Goal: Transaction & Acquisition: Purchase product/service

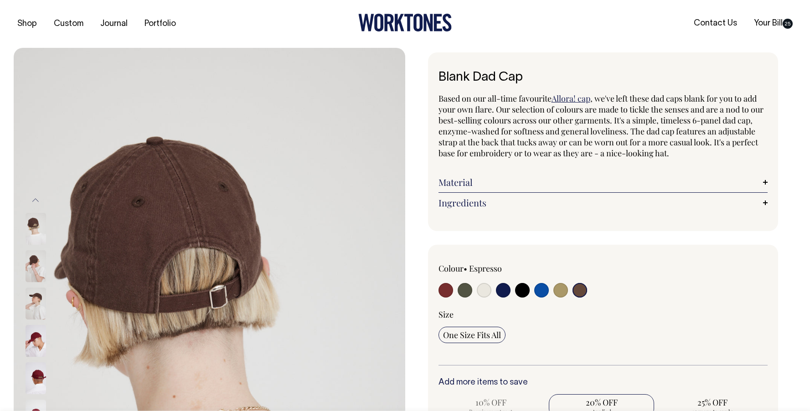
select select "Espresso"
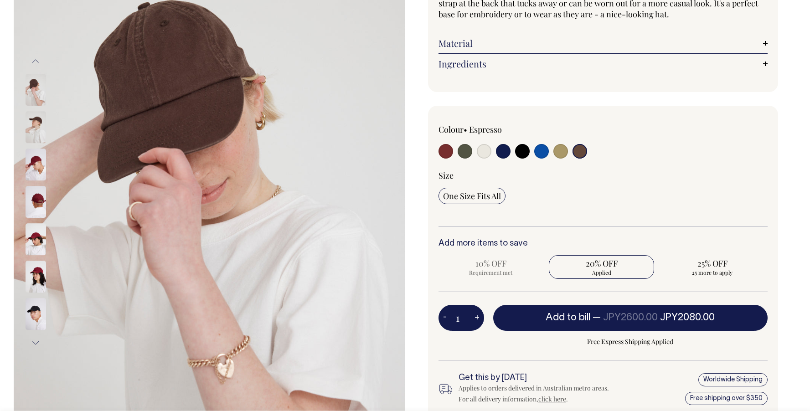
scroll to position [139, 0]
click at [39, 198] on img at bounding box center [36, 203] width 21 height 32
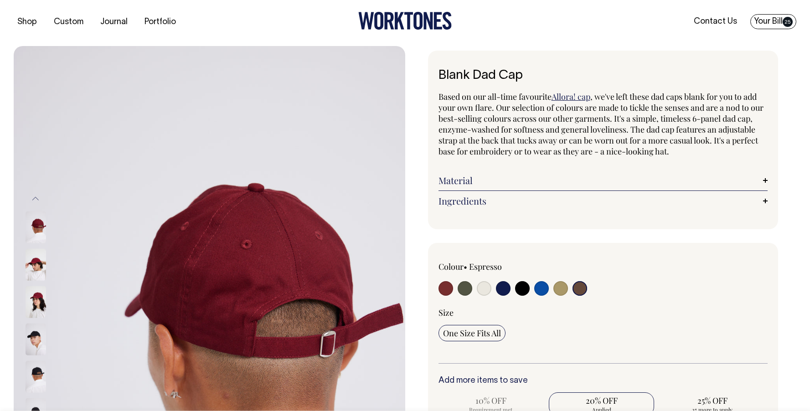
scroll to position [1, 0]
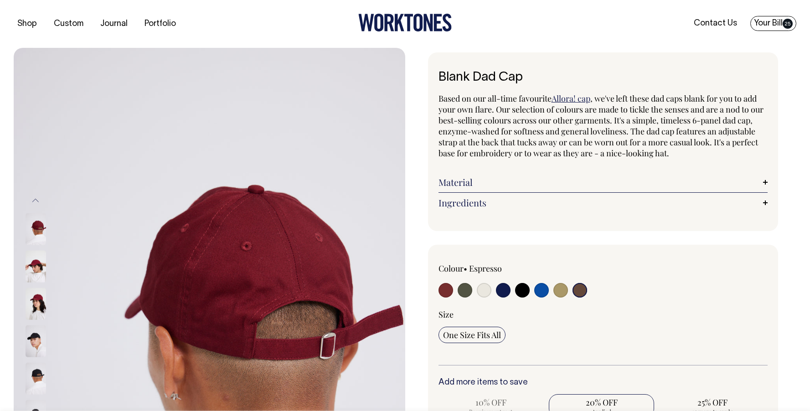
click at [786, 19] on span "25" at bounding box center [788, 24] width 10 height 10
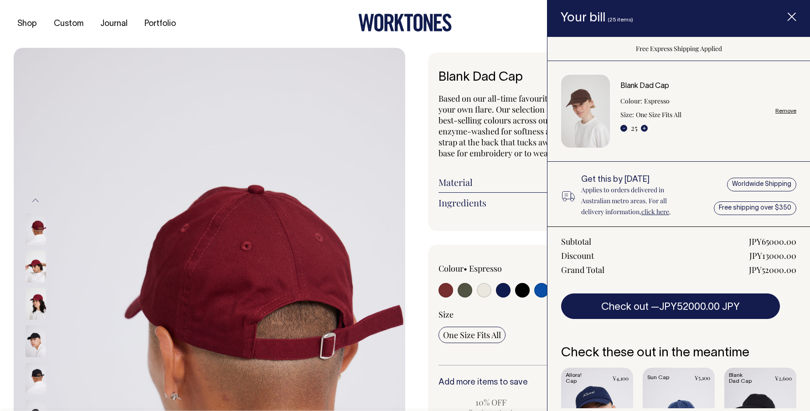
scroll to position [0, 0]
click at [635, 130] on div "- 25 +" at bounding box center [634, 127] width 27 height 11
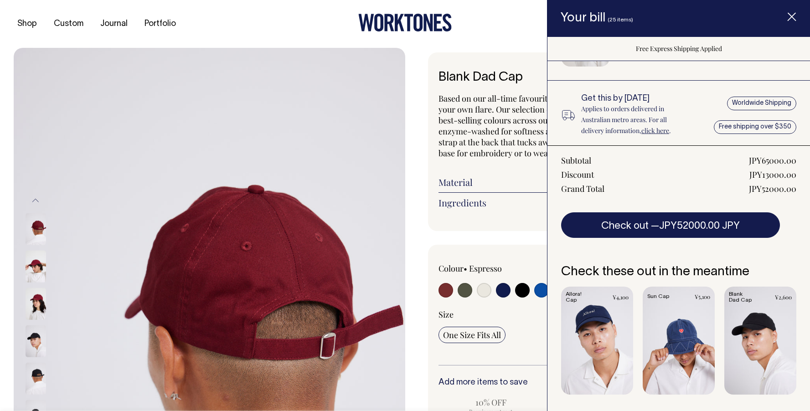
click at [512, 43] on div "Shop Custom Journal Portfolio Contact Us Your Bill 25" at bounding box center [405, 24] width 810 height 48
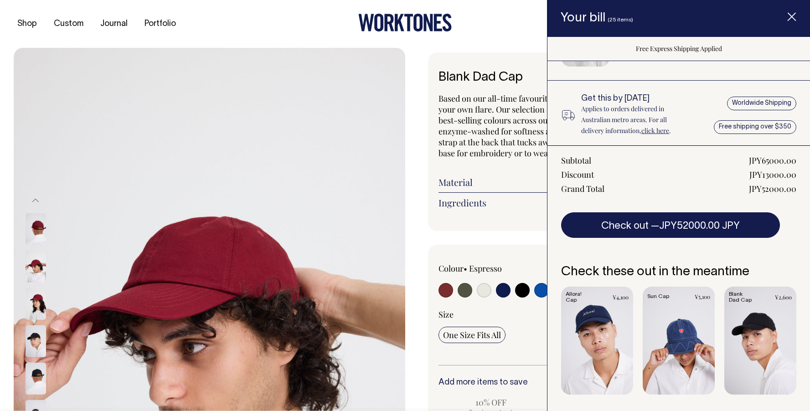
click at [301, 238] on img at bounding box center [210, 342] width 392 height 588
click at [420, 173] on div "Blank Dad Cap Based on our all-time favourite Allora! cap , we've left these da…" at bounding box center [601, 344] width 392 height 584
click at [791, 9] on span "Item added to your cart" at bounding box center [792, 18] width 36 height 39
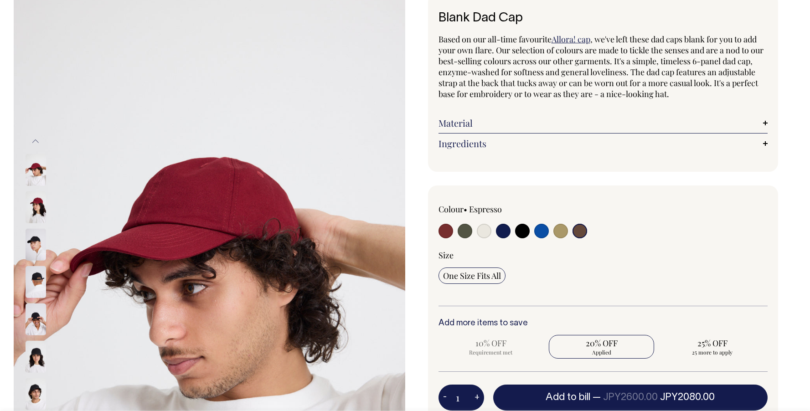
click at [564, 235] on input "radio" at bounding box center [561, 231] width 15 height 15
radio input "true"
select select "Washed Khaki"
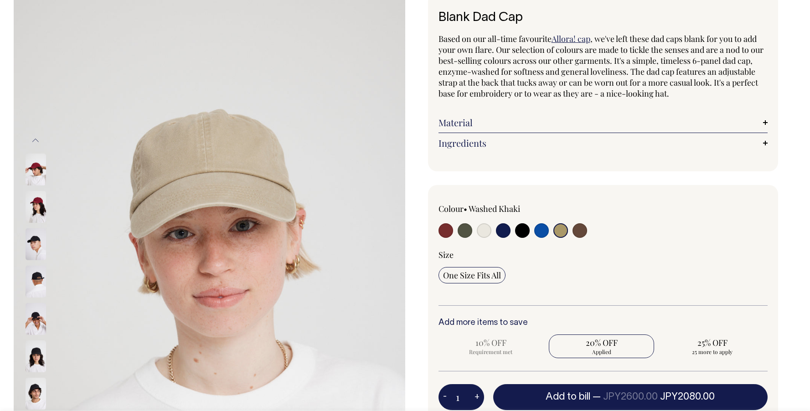
scroll to position [60, 0]
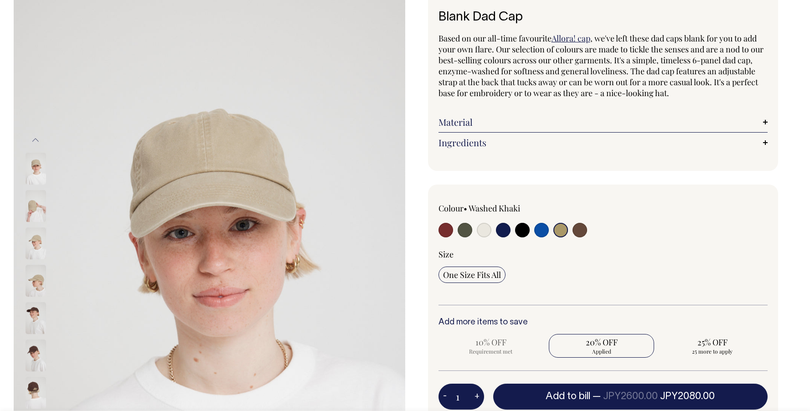
click at [578, 232] on input "radio" at bounding box center [580, 230] width 15 height 15
radio input "true"
select select "Espresso"
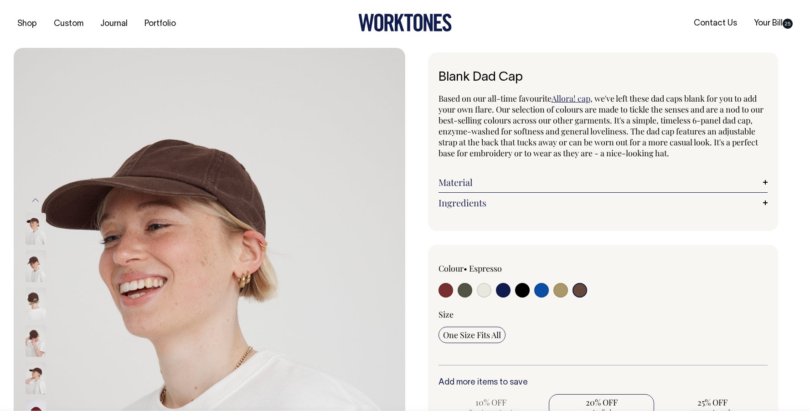
drag, startPoint x: 529, startPoint y: 65, endPoint x: 430, endPoint y: 63, distance: 99.0
click at [430, 63] on div "Blank Dad Cap Based on our all-time favourite Allora! cap , we've left these da…" at bounding box center [603, 141] width 351 height 179
drag, startPoint x: 530, startPoint y: 73, endPoint x: 440, endPoint y: 73, distance: 90.3
click at [440, 73] on h1 "Blank Dad Cap" at bounding box center [604, 78] width 330 height 14
copy h1 "Blank Dad Cap"
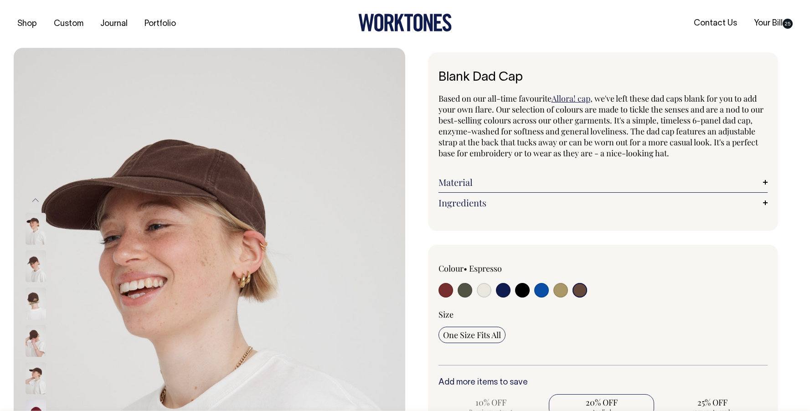
click at [633, 231] on div "Blank Dad Cap Based on our all-time favourite Allora! cap , we've left these da…" at bounding box center [601, 344] width 392 height 584
click at [768, 21] on link "Your Bill 25" at bounding box center [774, 23] width 46 height 15
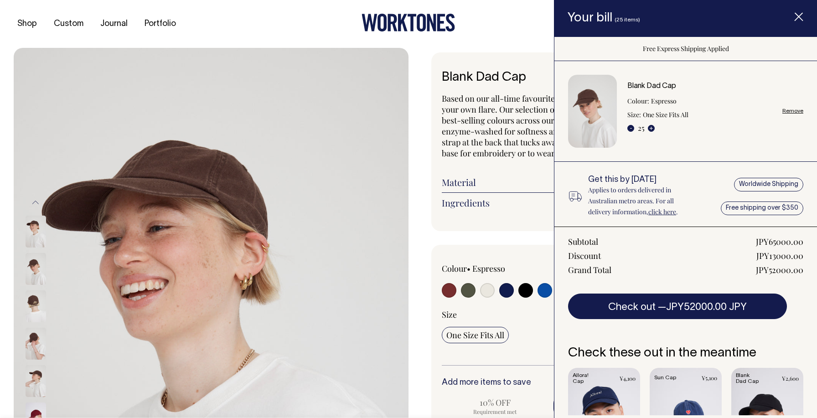
click at [33, 304] on img at bounding box center [36, 306] width 21 height 32
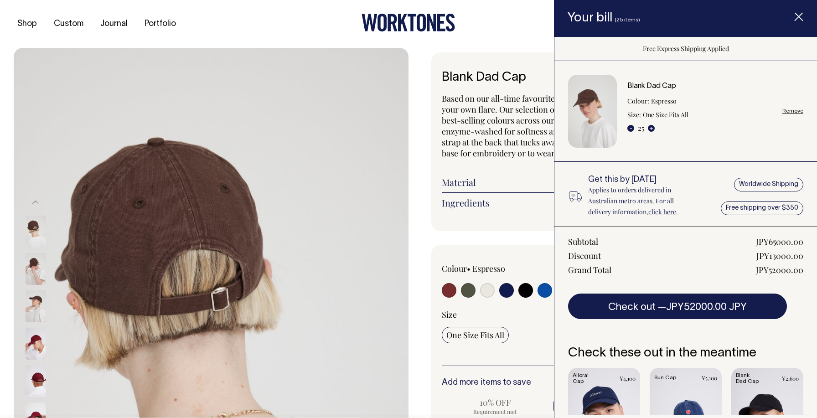
click at [33, 288] on div at bounding box center [48, 268] width 46 height 37
click at [32, 231] on img at bounding box center [36, 232] width 21 height 32
click at [793, 15] on span "Item added to your cart" at bounding box center [799, 18] width 36 height 39
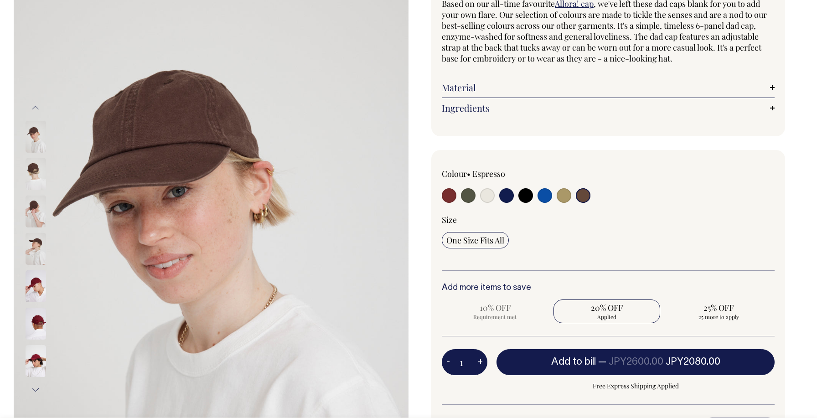
scroll to position [95, 0]
click at [26, 174] on img at bounding box center [36, 174] width 21 height 32
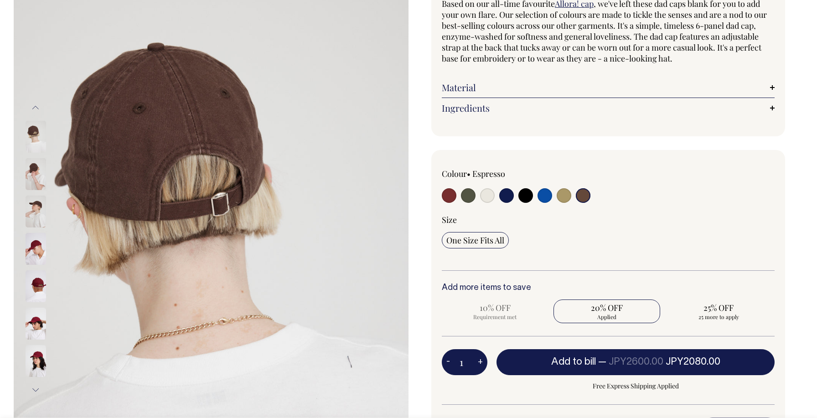
click at [39, 143] on div at bounding box center [48, 136] width 46 height 37
click at [36, 195] on div at bounding box center [48, 211] width 46 height 37
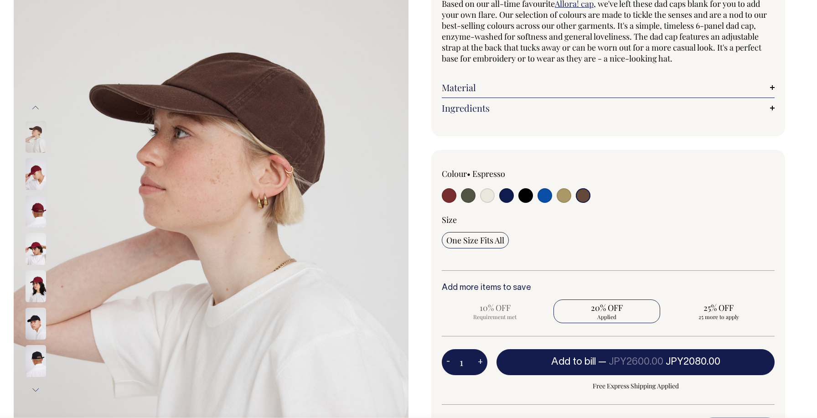
click at [36, 164] on div at bounding box center [48, 25] width 46 height 3104
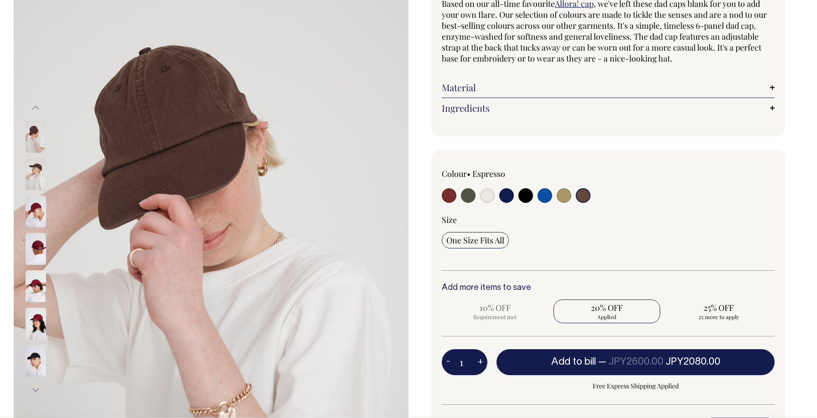
click at [34, 108] on button "Previous" at bounding box center [36, 108] width 14 height 21
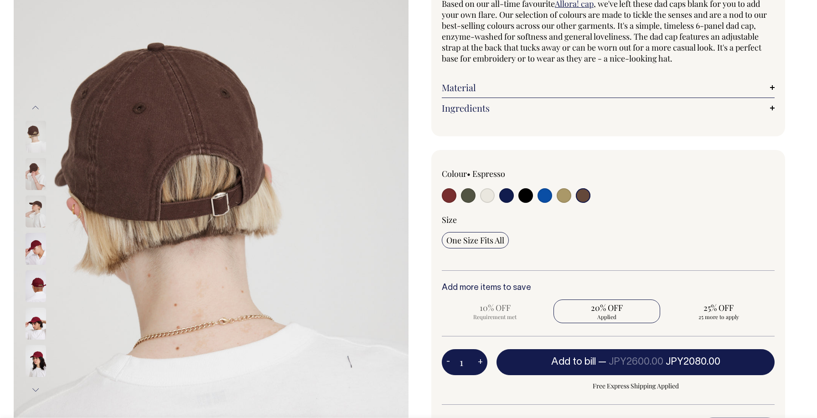
click at [537, 201] on div at bounding box center [508, 196] width 133 height 17
click at [543, 199] on input "radio" at bounding box center [545, 195] width 15 height 15
radio input "true"
select select "Worker Blue"
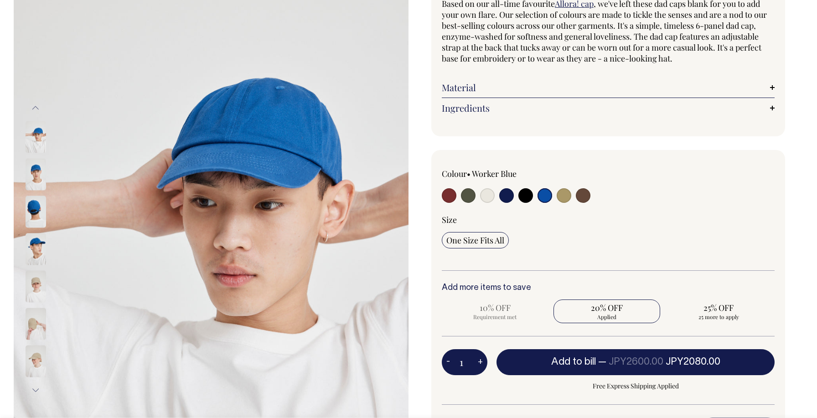
click at [33, 168] on img at bounding box center [36, 174] width 21 height 32
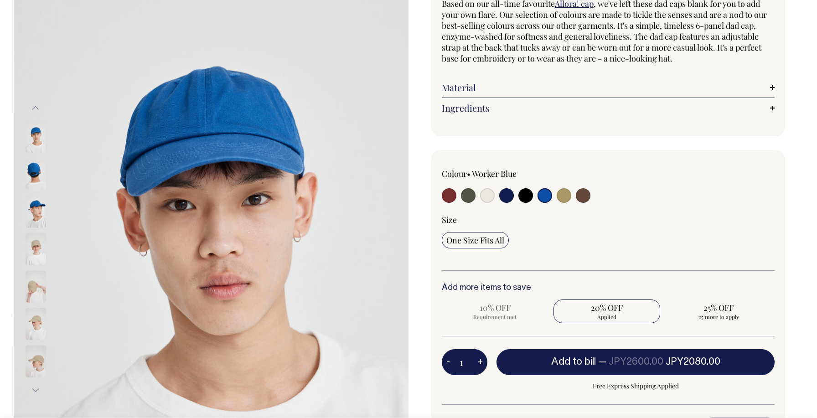
click at [35, 126] on img at bounding box center [36, 137] width 21 height 32
click at [36, 141] on img at bounding box center [36, 137] width 21 height 32
click at [39, 133] on img at bounding box center [36, 137] width 21 height 32
click at [453, 193] on input "radio" at bounding box center [449, 195] width 15 height 15
radio input "true"
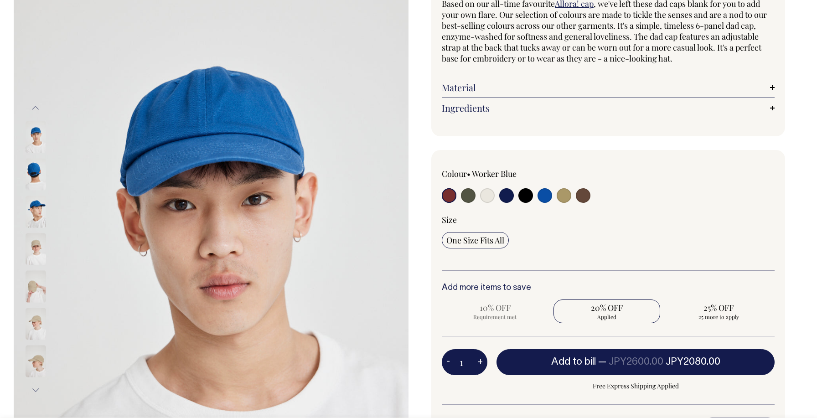
radio input "true"
select select "Burgundy"
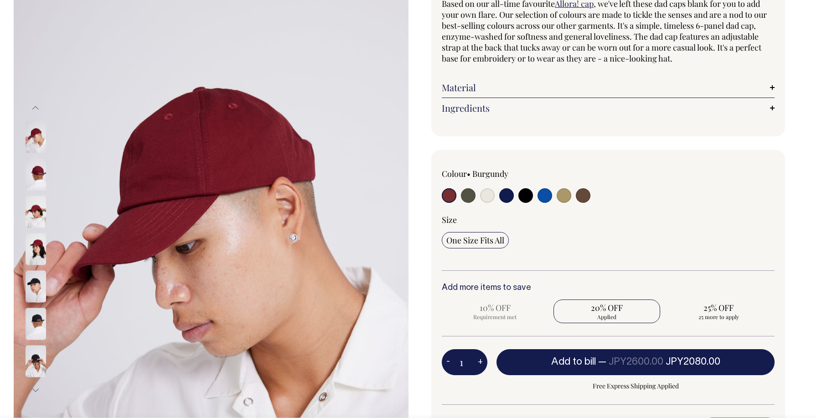
click at [583, 197] on input "radio" at bounding box center [583, 195] width 15 height 15
radio input "true"
select select "Espresso"
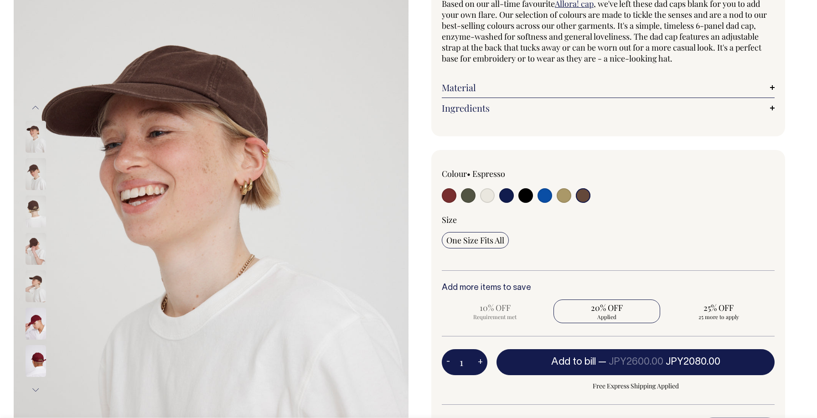
click at [38, 173] on img at bounding box center [36, 174] width 21 height 32
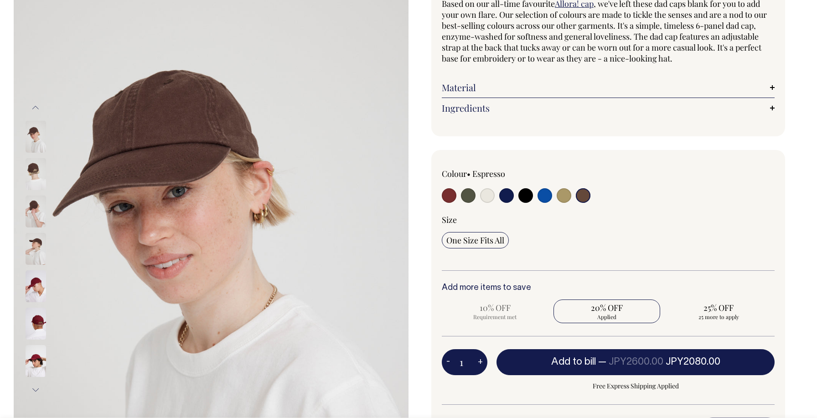
click at [36, 146] on img at bounding box center [36, 137] width 21 height 32
click at [36, 138] on img at bounding box center [36, 137] width 21 height 32
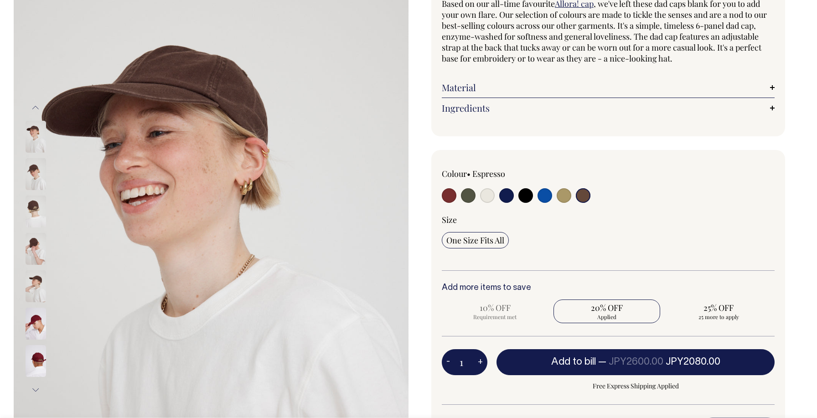
click at [32, 139] on img at bounding box center [36, 137] width 21 height 32
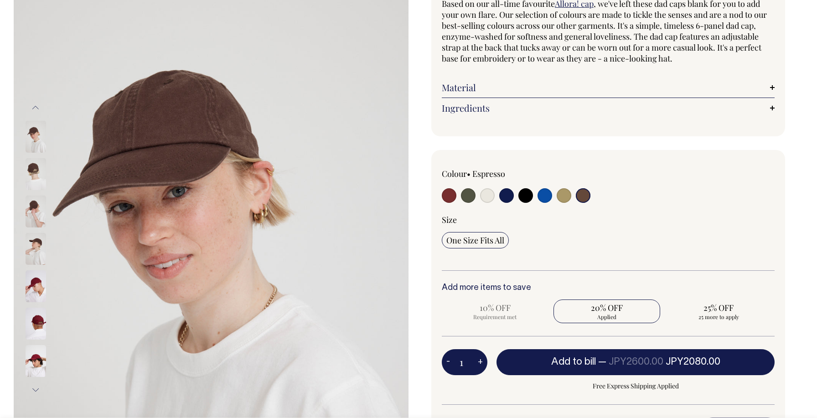
click at [32, 393] on button "Next" at bounding box center [36, 390] width 14 height 21
click at [33, 392] on button "Next" at bounding box center [36, 390] width 14 height 21
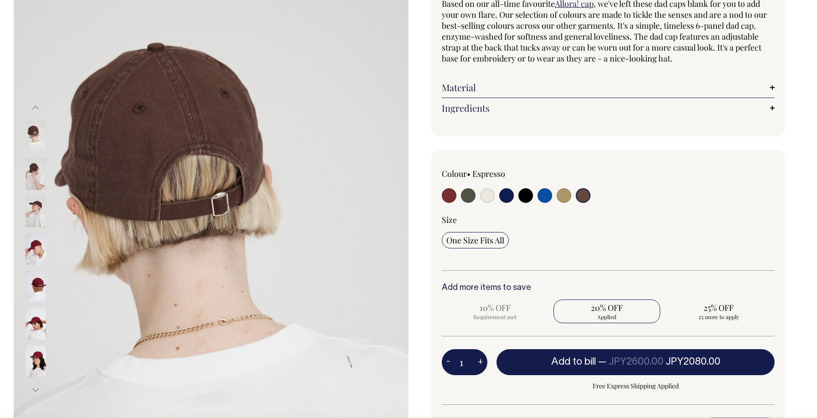
click at [33, 392] on button "Next" at bounding box center [36, 390] width 14 height 21
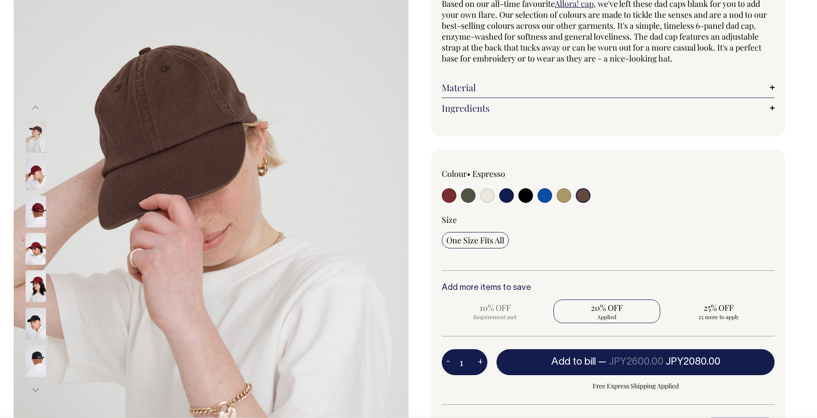
click at [33, 392] on button "Next" at bounding box center [36, 390] width 14 height 21
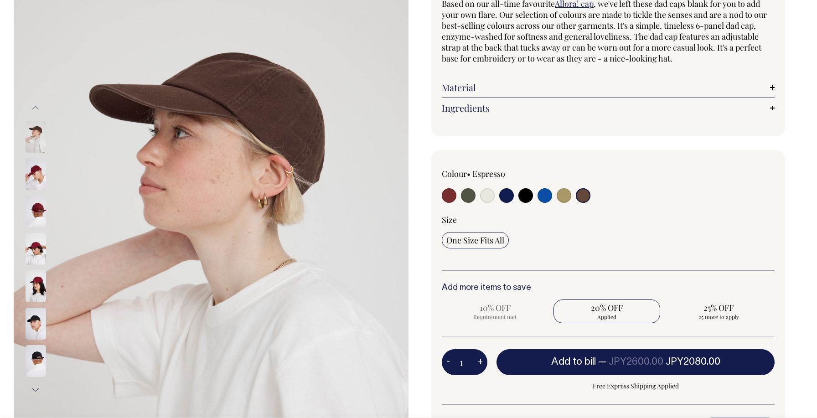
click at [31, 143] on img at bounding box center [36, 137] width 21 height 32
click at [31, 104] on button "Previous" at bounding box center [36, 108] width 14 height 21
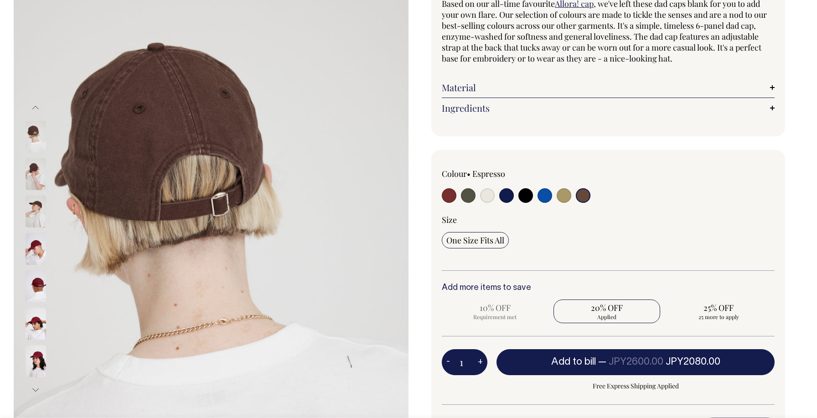
click at [34, 187] on img at bounding box center [36, 174] width 21 height 32
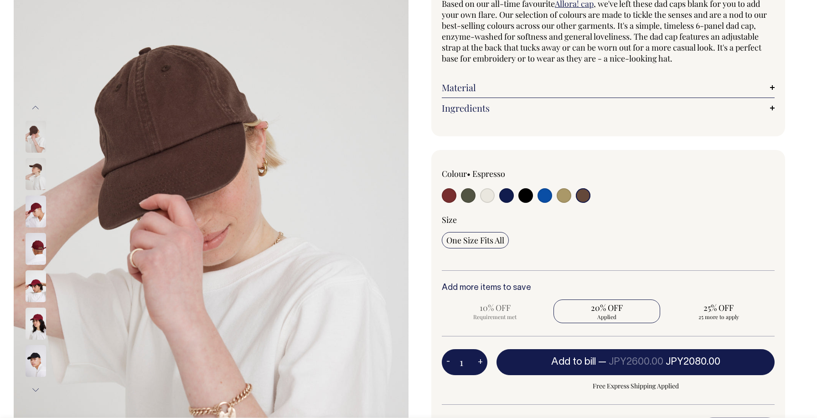
drag, startPoint x: 153, startPoint y: 135, endPoint x: 465, endPoint y: 4, distance: 338.3
click at [0, 0] on div at bounding box center [408, 249] width 817 height 592
click at [543, 200] on input "radio" at bounding box center [545, 195] width 15 height 15
radio input "true"
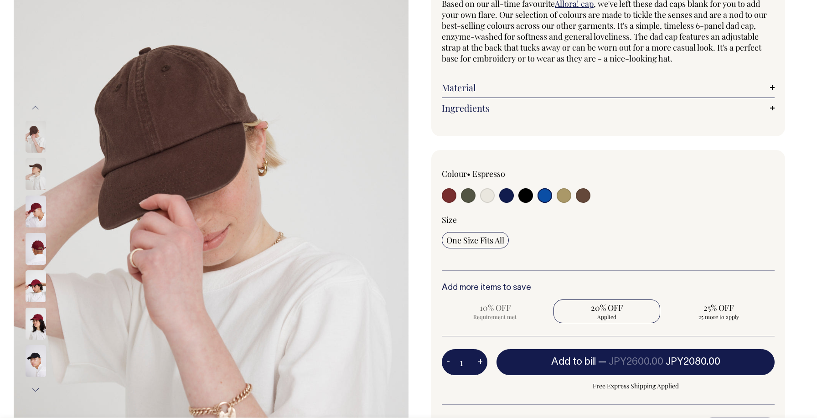
select select "Worker Blue"
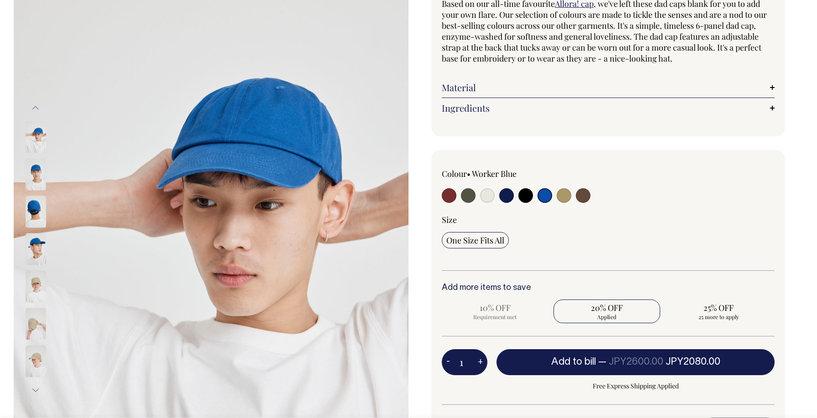
click at [24, 164] on img at bounding box center [211, 249] width 395 height 592
click at [33, 176] on img at bounding box center [36, 174] width 21 height 32
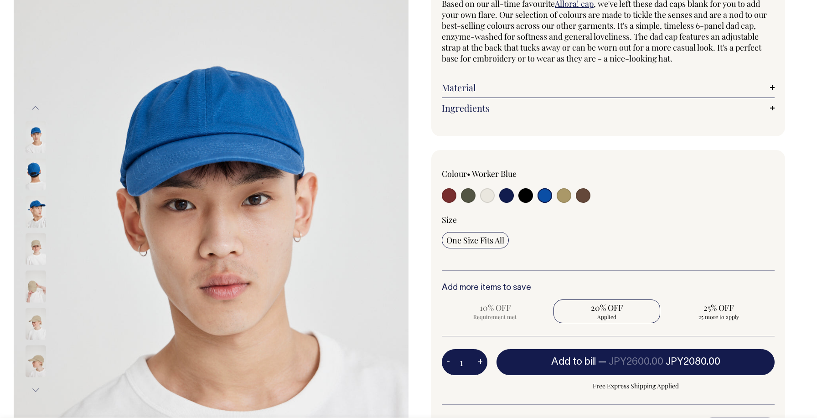
click at [33, 210] on img at bounding box center [36, 212] width 21 height 32
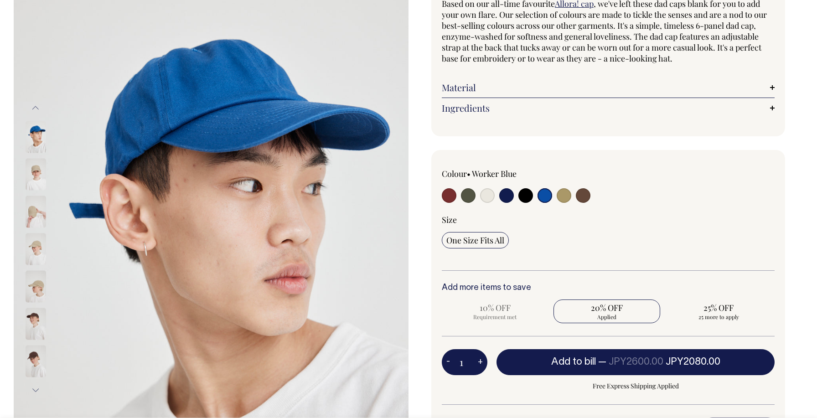
click at [41, 125] on div at bounding box center [48, 361] width 46 height 3104
click at [38, 138] on img at bounding box center [36, 137] width 21 height 32
click at [38, 110] on button "Previous" at bounding box center [36, 108] width 14 height 21
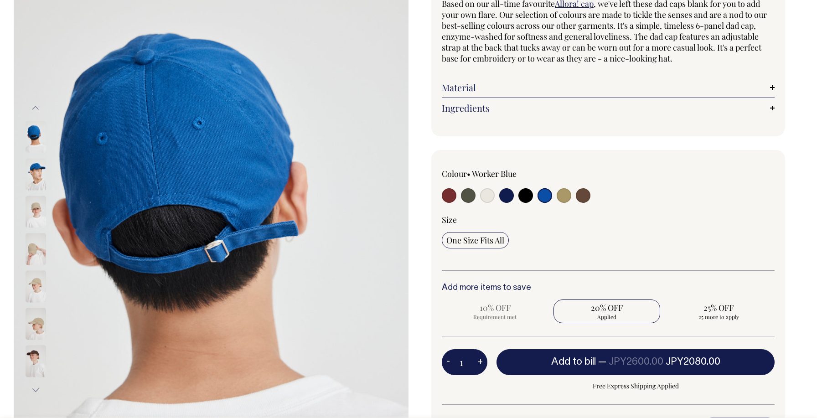
click at [36, 168] on img at bounding box center [36, 174] width 21 height 32
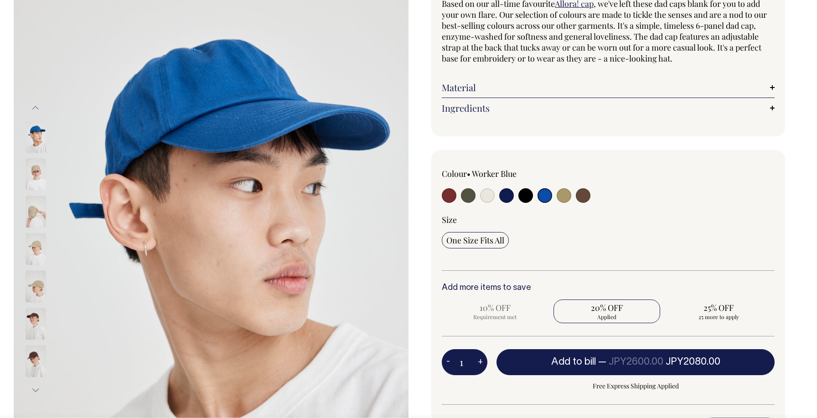
click at [37, 109] on button "Previous" at bounding box center [36, 108] width 14 height 21
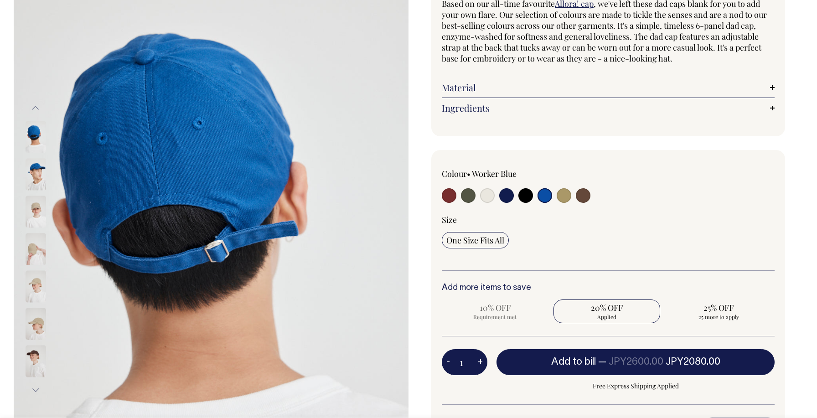
click at [36, 109] on button "Previous" at bounding box center [36, 108] width 14 height 21
click at [36, 103] on button "Previous" at bounding box center [36, 108] width 14 height 21
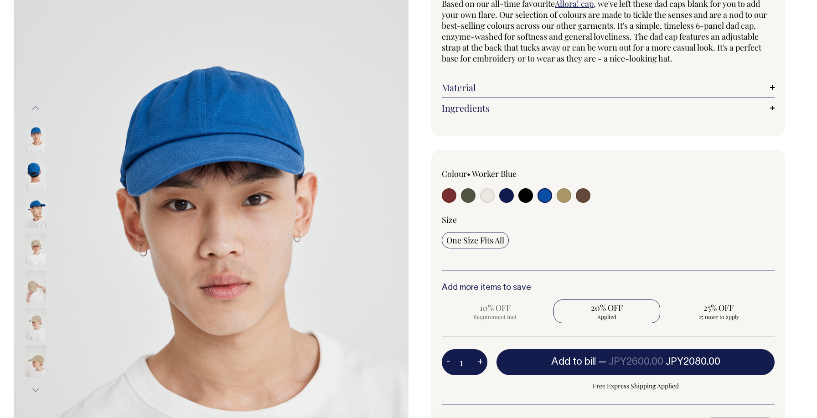
click at [36, 140] on img at bounding box center [36, 137] width 21 height 32
click at [228, 134] on img at bounding box center [211, 249] width 395 height 592
drag, startPoint x: 231, startPoint y: 130, endPoint x: 755, endPoint y: 0, distance: 539.2
click at [0, 0] on div at bounding box center [408, 249] width 817 height 592
click at [467, 196] on input "radio" at bounding box center [468, 195] width 15 height 15
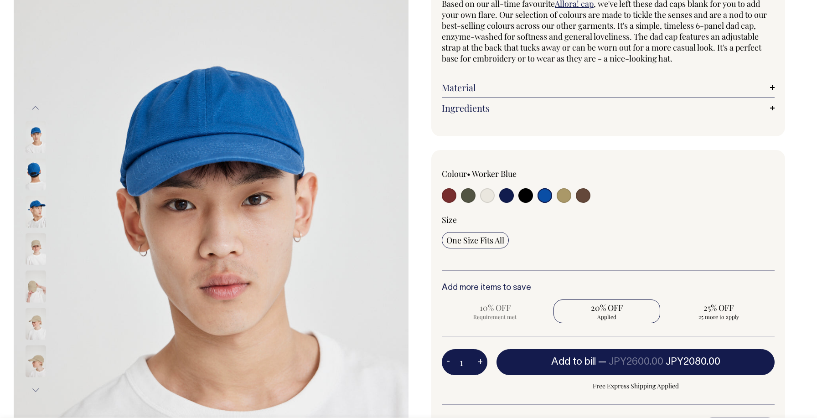
radio input "true"
select select "Olive"
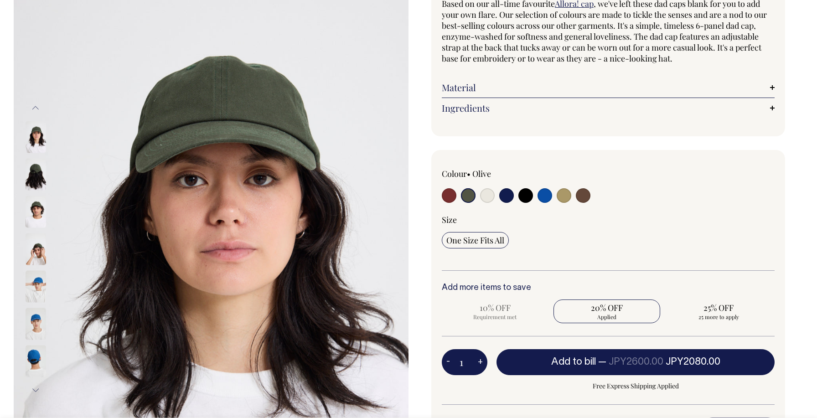
click at [498, 194] on div at bounding box center [508, 196] width 133 height 17
click at [484, 194] on input "radio" at bounding box center [487, 195] width 15 height 15
radio input "true"
select select "Natural"
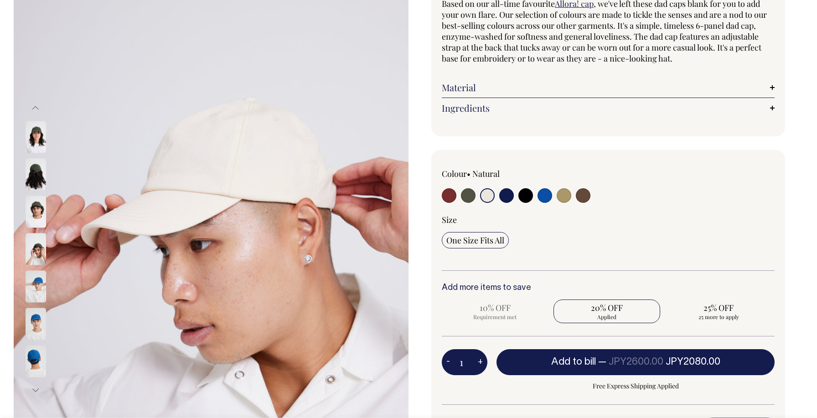
click at [503, 194] on input "radio" at bounding box center [506, 195] width 15 height 15
radio input "true"
select select "Dark Navy"
click at [509, 198] on input "radio" at bounding box center [506, 195] width 15 height 15
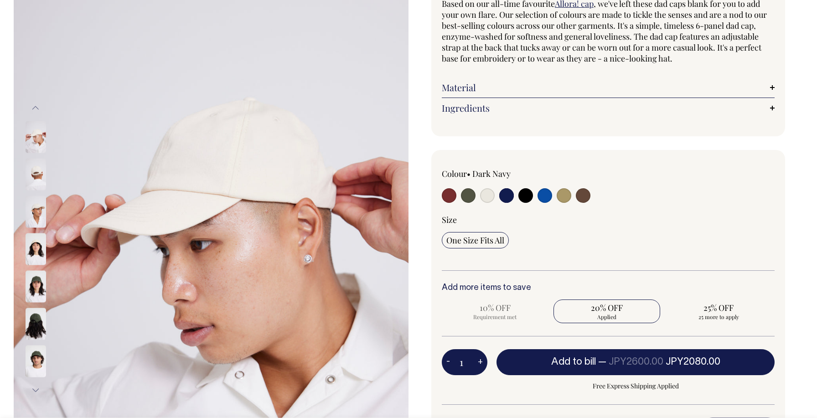
click at [503, 193] on input "radio" at bounding box center [506, 195] width 15 height 15
click at [509, 197] on input "radio" at bounding box center [506, 195] width 15 height 15
click at [588, 194] on input "radio" at bounding box center [583, 195] width 15 height 15
radio input "true"
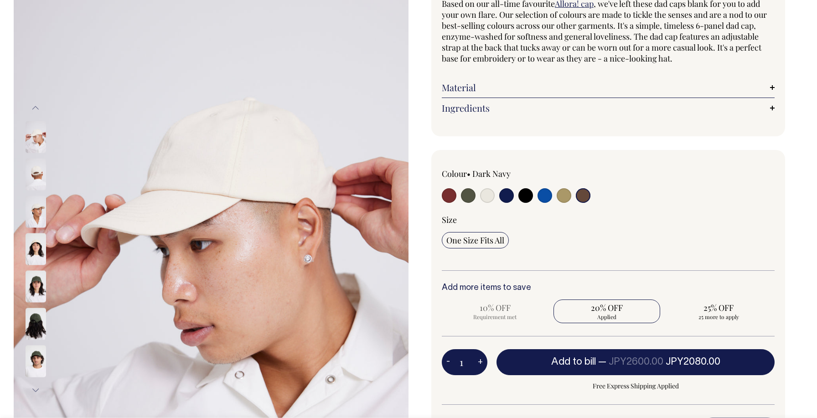
select select "Espresso"
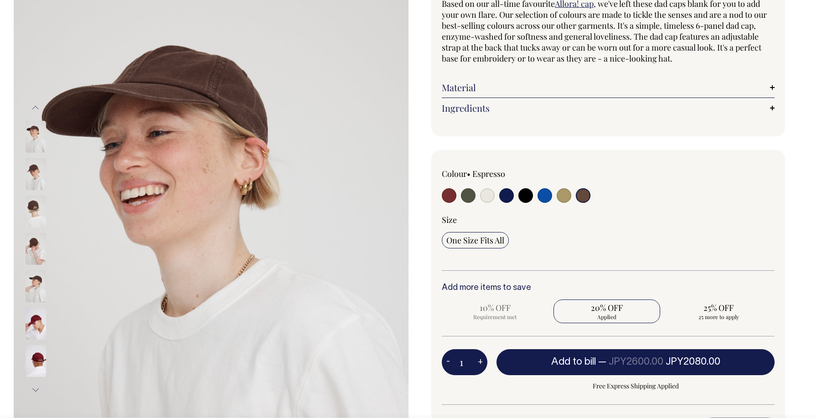
click at [39, 181] on img at bounding box center [36, 174] width 21 height 32
